Goal: Information Seeking & Learning: Learn about a topic

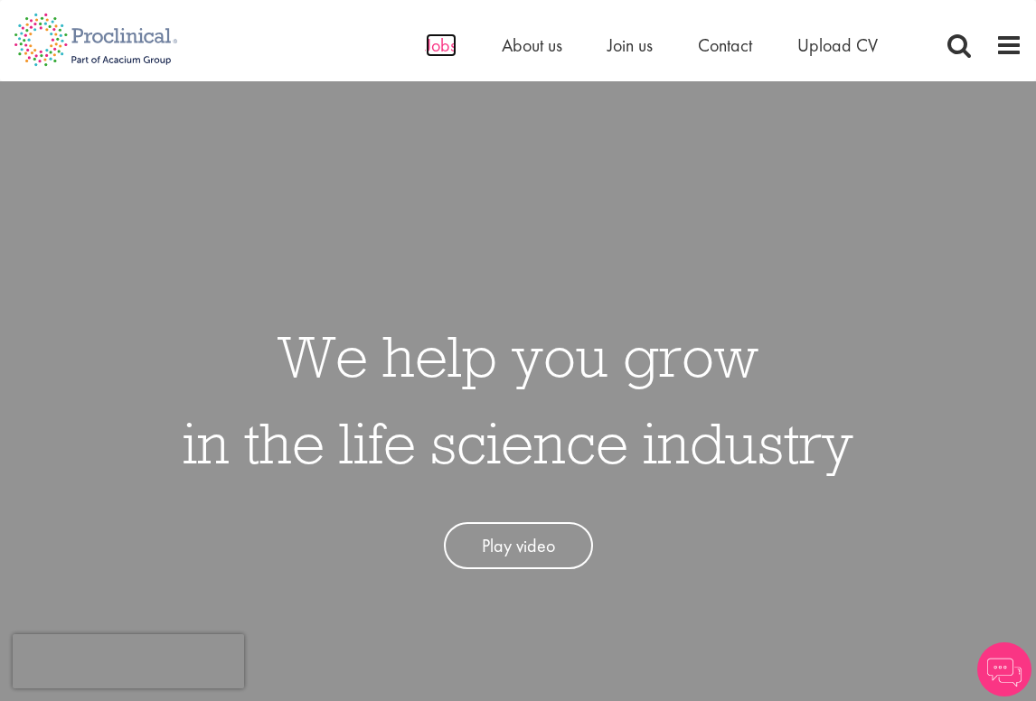
click at [438, 54] on span "Jobs" at bounding box center [441, 44] width 31 height 23
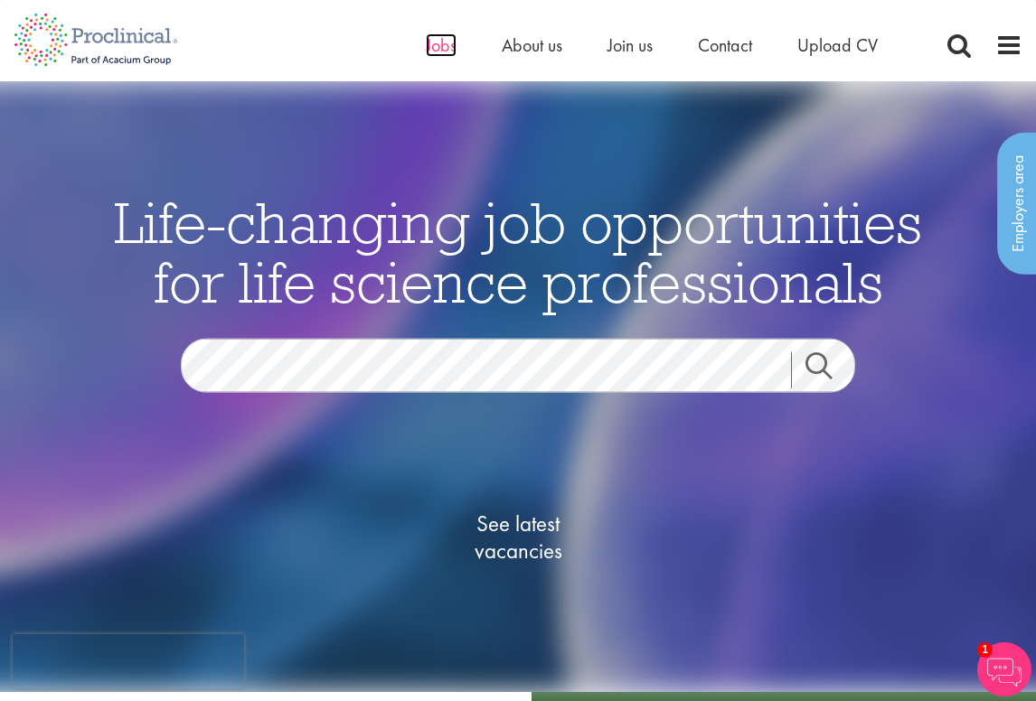
click at [447, 42] on span "Jobs" at bounding box center [441, 44] width 31 height 23
click at [438, 47] on span "Jobs" at bounding box center [441, 44] width 31 height 23
click at [439, 41] on span "Jobs" at bounding box center [441, 44] width 31 height 23
click at [500, 542] on span "See latest vacancies" at bounding box center [517, 537] width 181 height 54
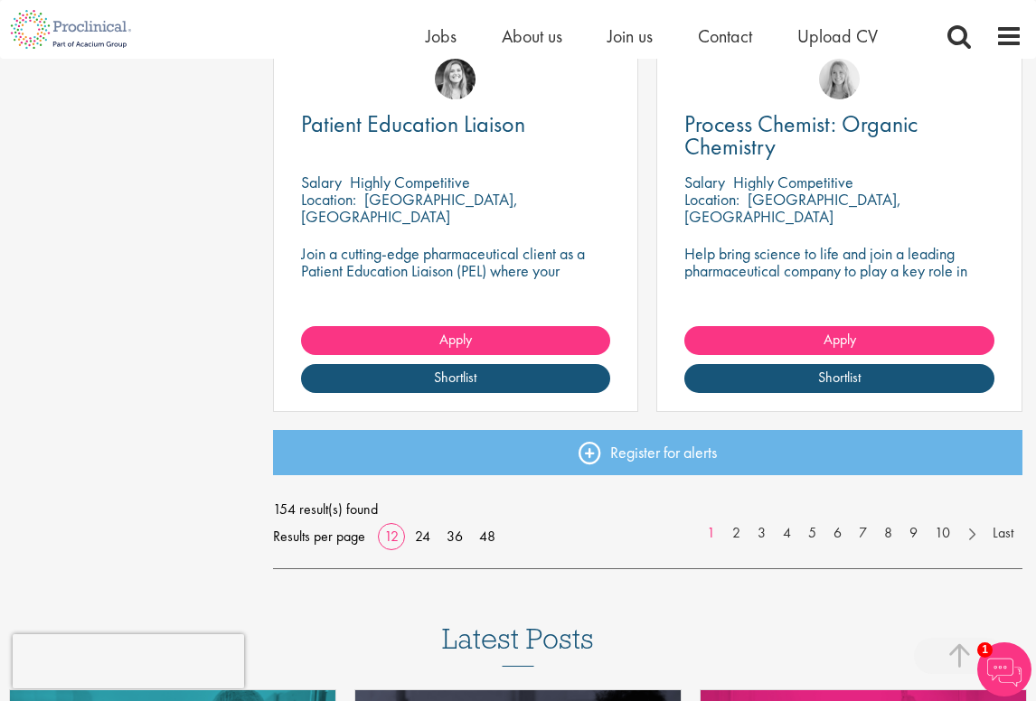
scroll to position [2319, 0]
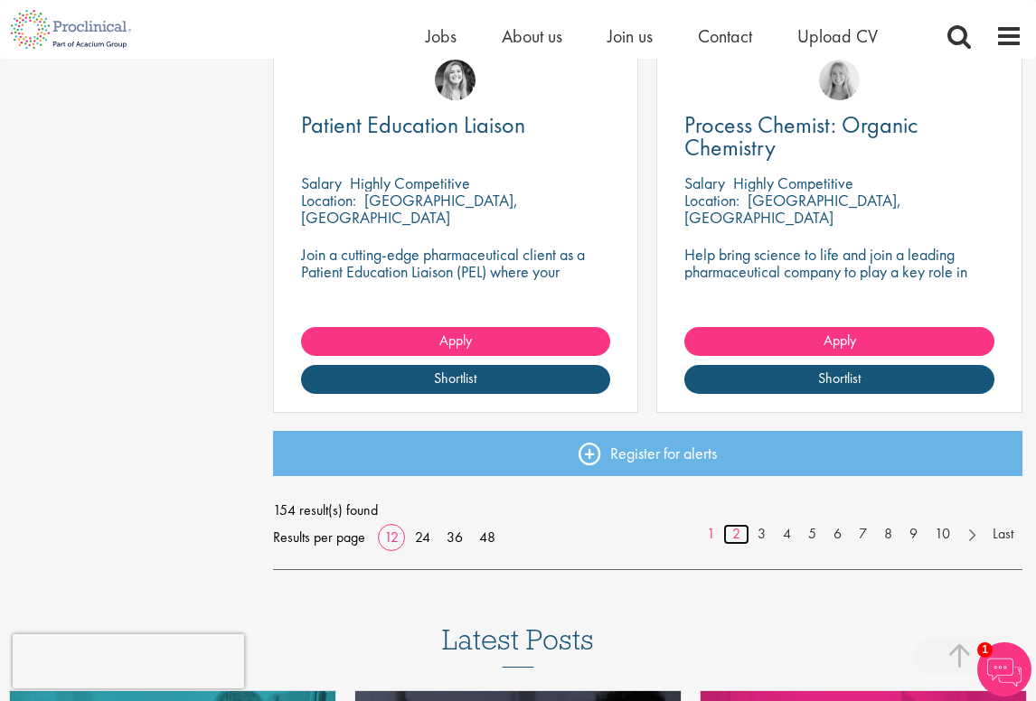
click at [735, 538] on link "2" at bounding box center [736, 534] width 26 height 21
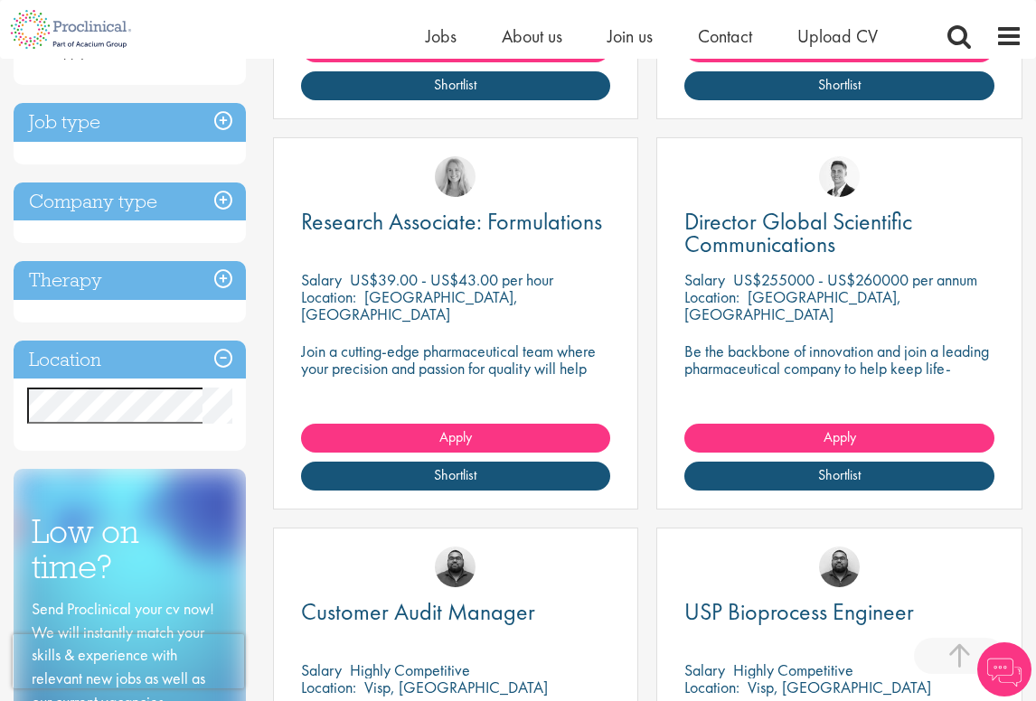
scroll to position [661, 0]
